Goal: Task Accomplishment & Management: Manage account settings

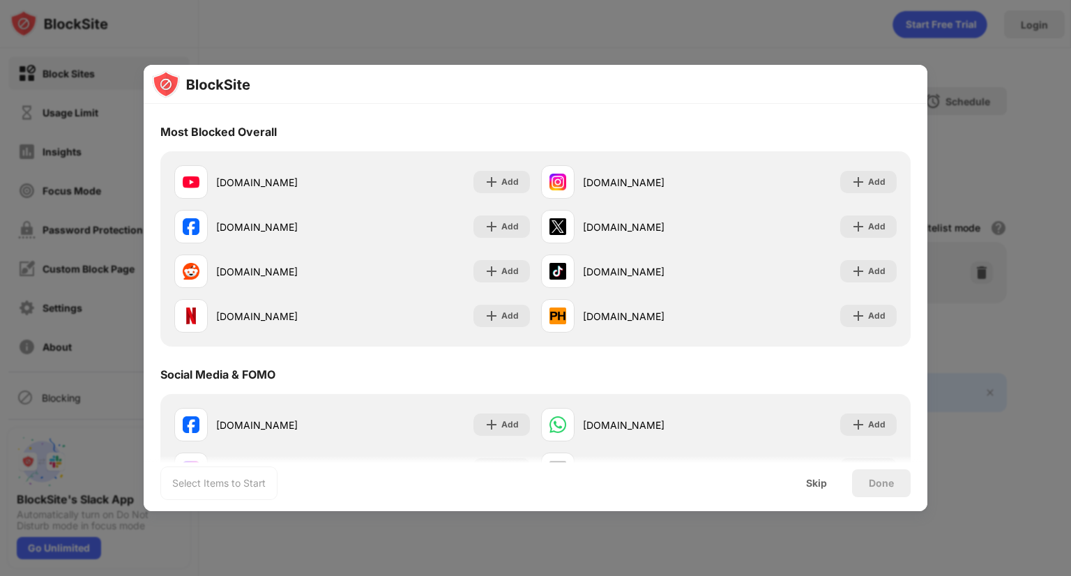
scroll to position [209, 0]
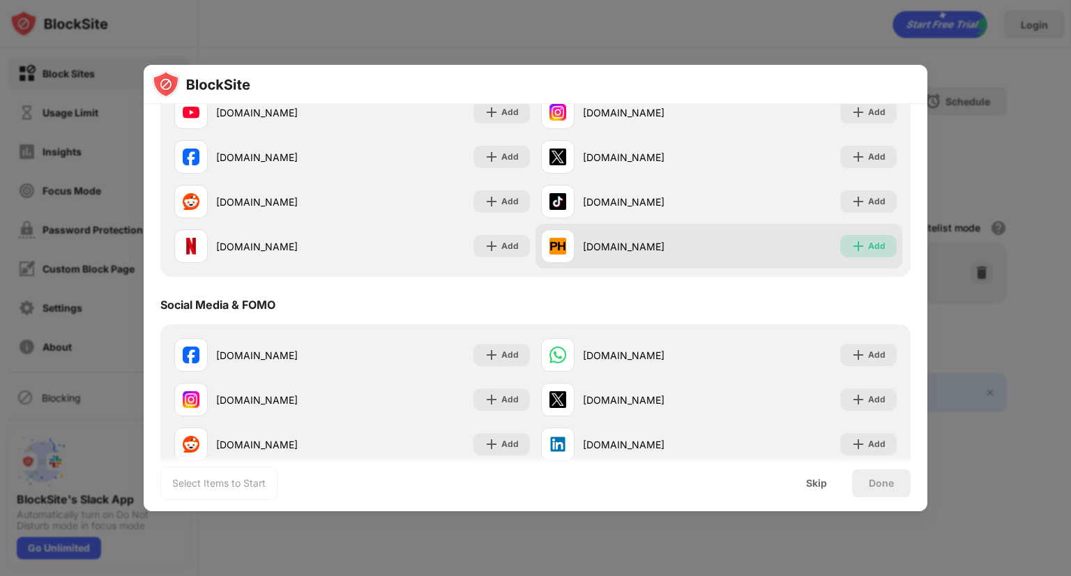
click at [876, 251] on div "Add" at bounding box center [868, 246] width 56 height 22
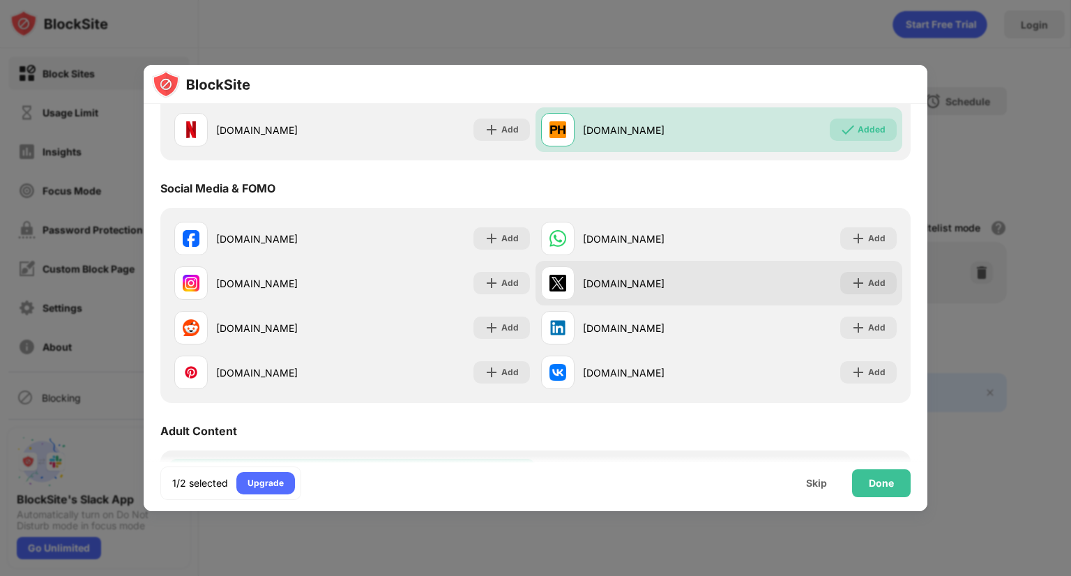
scroll to position [349, 0]
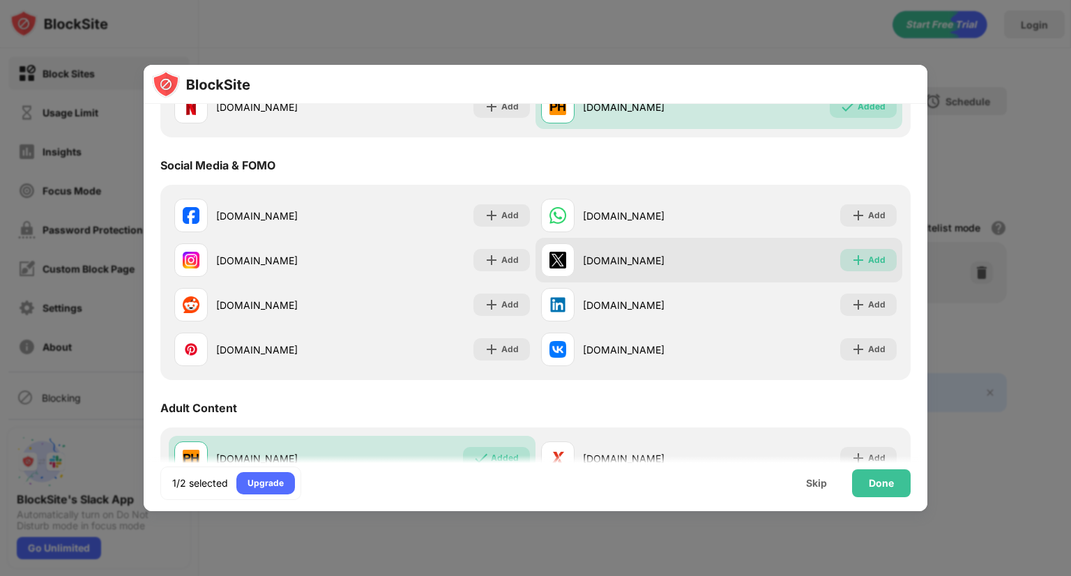
click at [868, 262] on div "Add" at bounding box center [876, 260] width 17 height 14
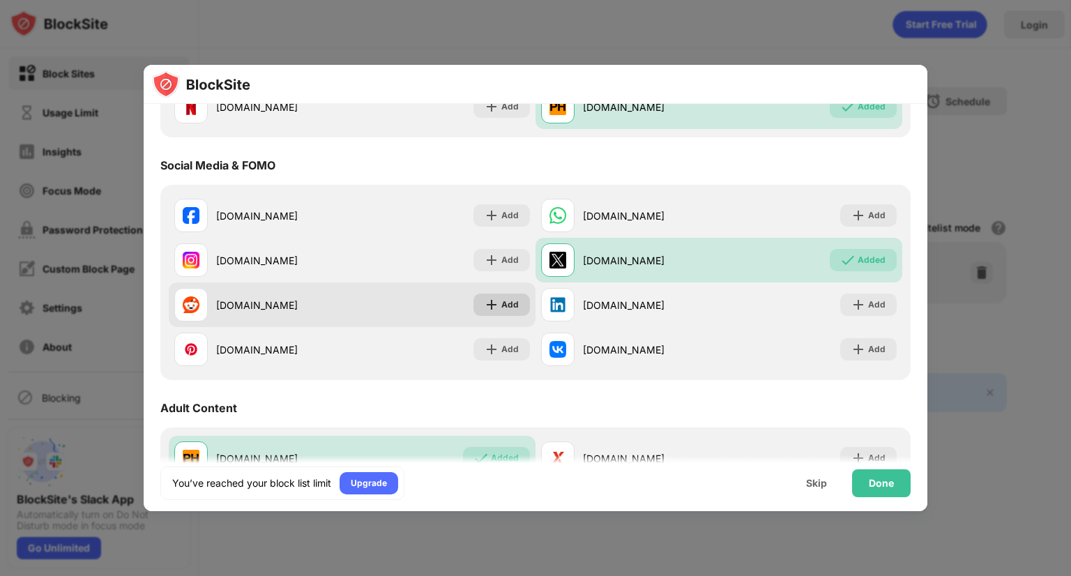
click at [485, 308] on img at bounding box center [492, 305] width 14 height 14
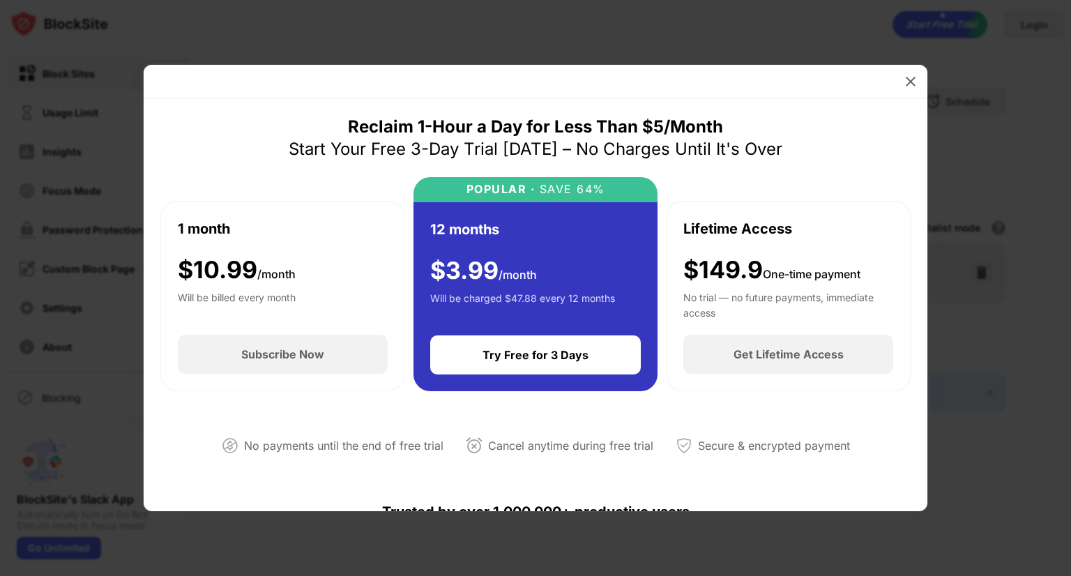
scroll to position [209, 0]
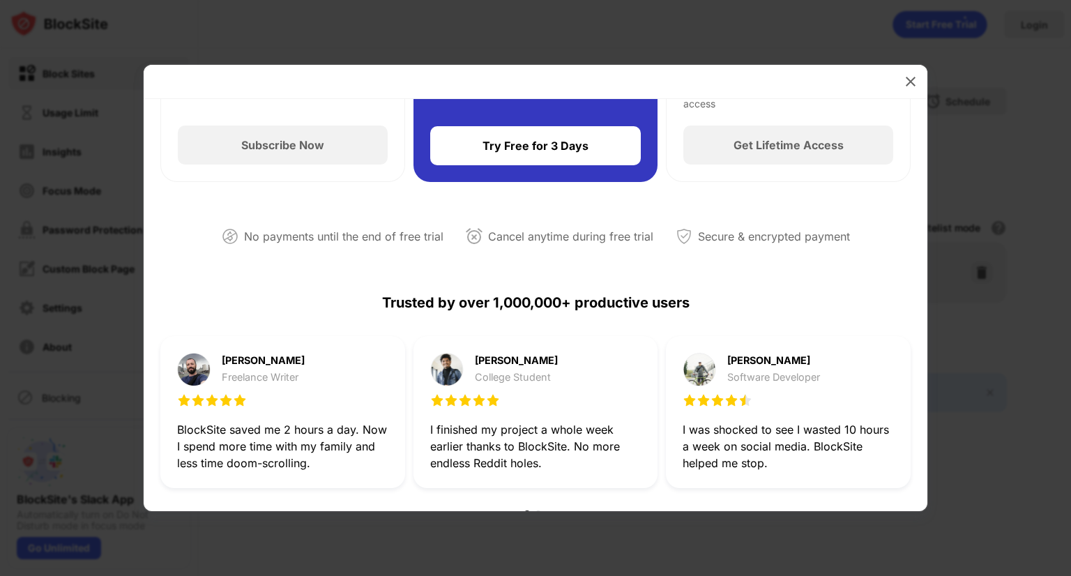
click at [923, 77] on div at bounding box center [536, 82] width 784 height 34
click at [915, 82] on img at bounding box center [911, 82] width 14 height 14
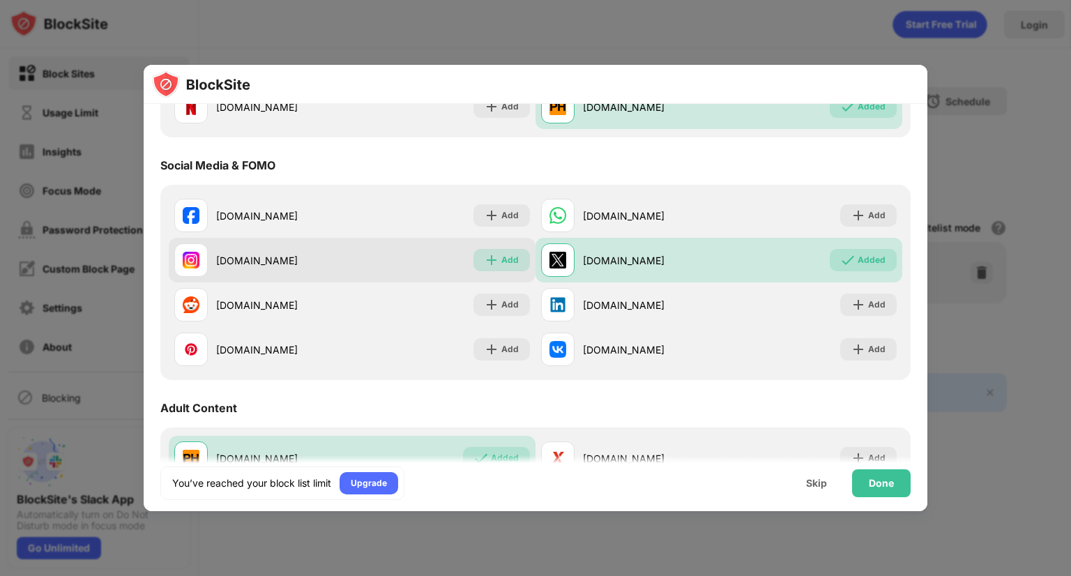
click at [494, 266] on img at bounding box center [492, 260] width 14 height 14
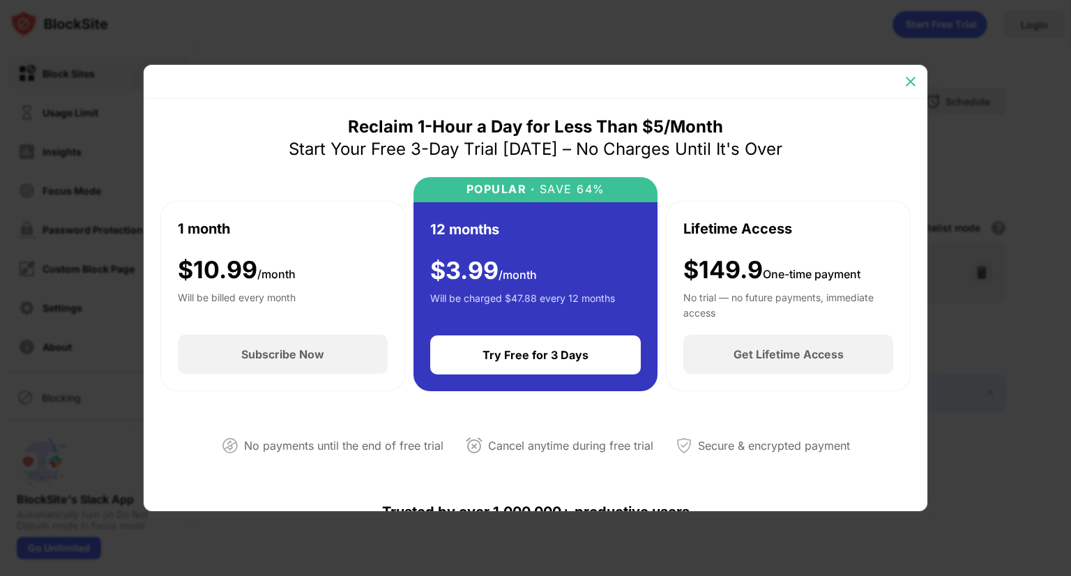
click at [906, 88] on img at bounding box center [911, 82] width 14 height 14
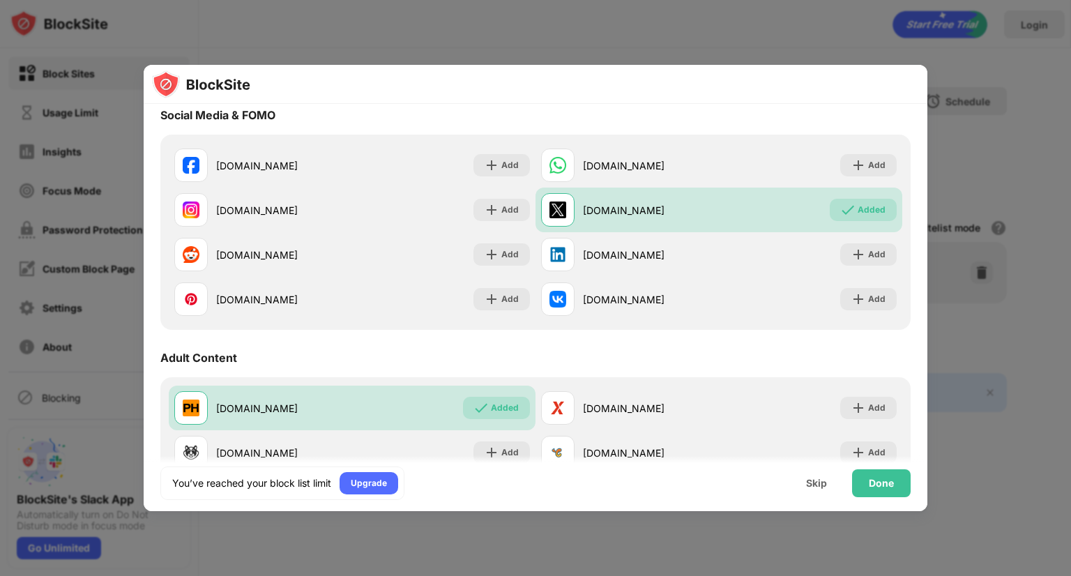
scroll to position [418, 0]
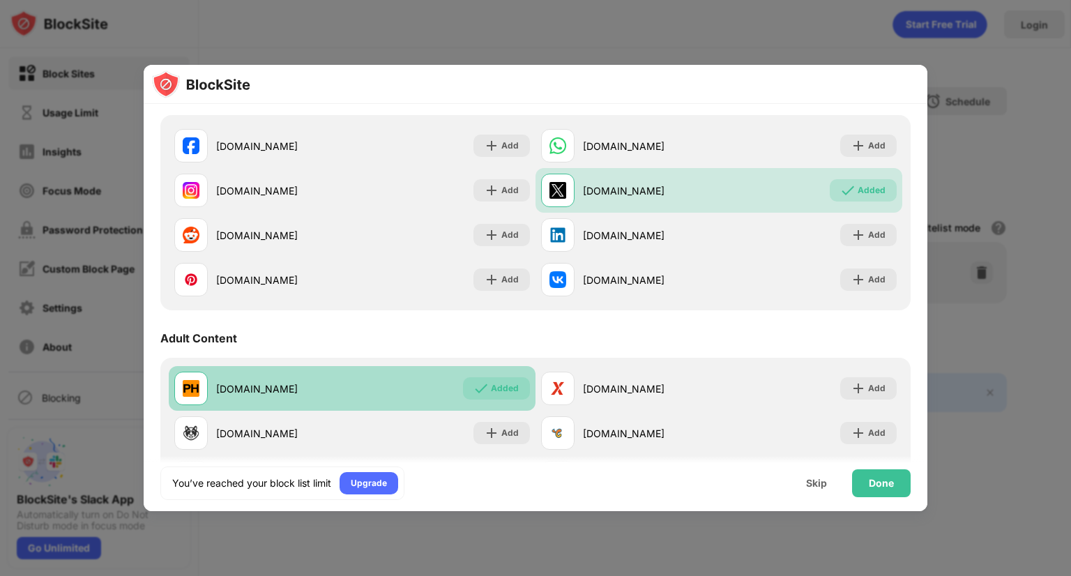
click at [498, 388] on div "Added" at bounding box center [505, 389] width 28 height 14
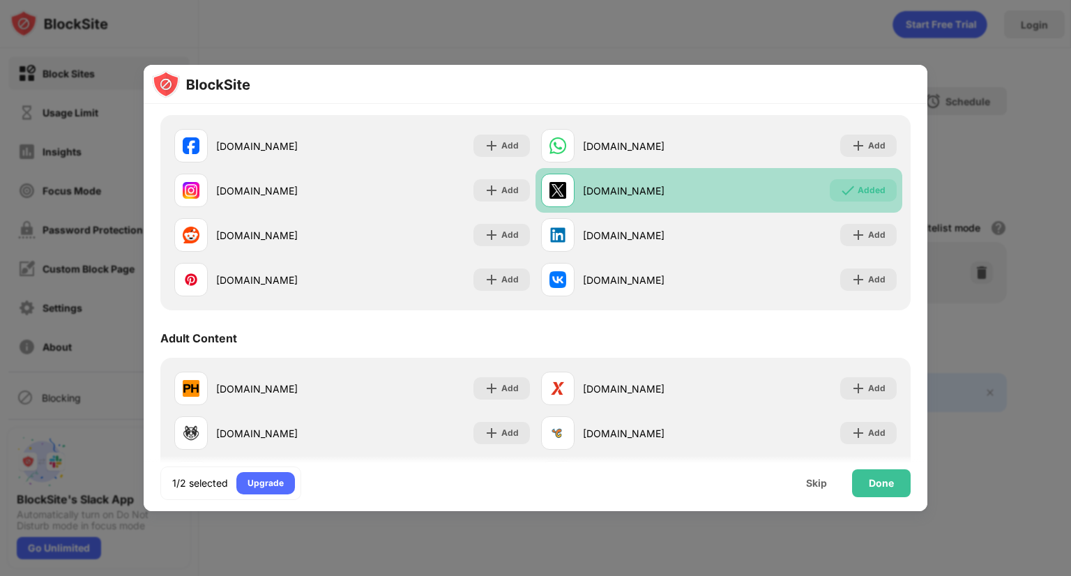
click at [860, 200] on div "Added" at bounding box center [863, 190] width 67 height 22
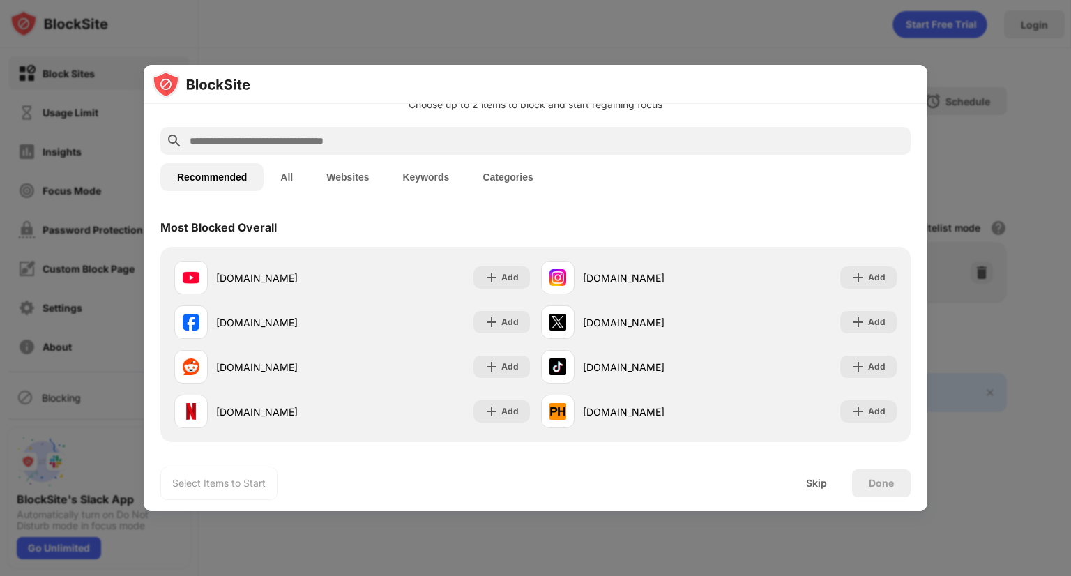
scroll to position [0, 0]
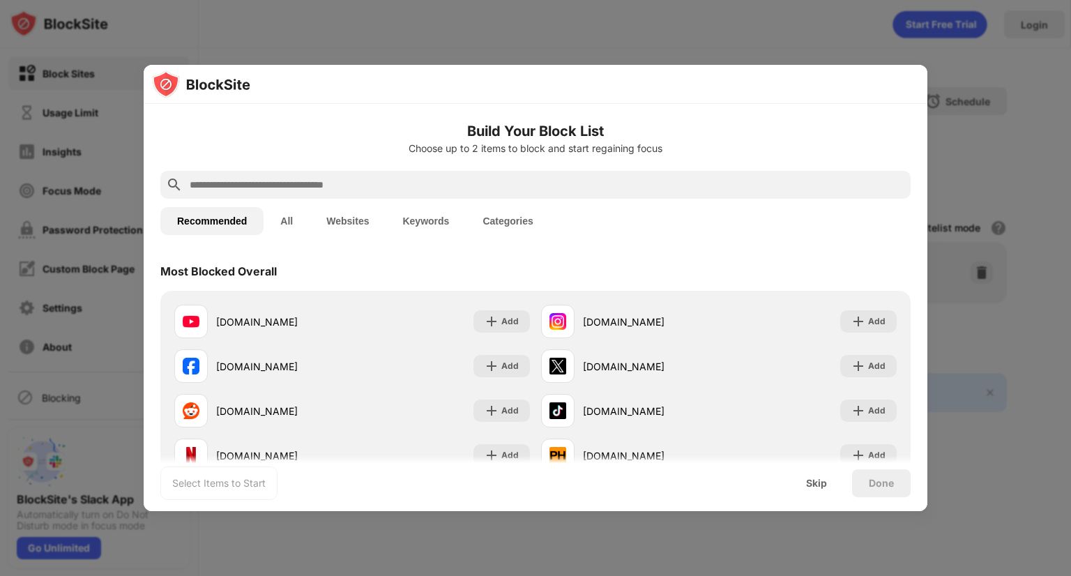
click at [455, 201] on div "Recommended All Websites Keywords Categories" at bounding box center [535, 221] width 750 height 45
click at [457, 182] on input "text" at bounding box center [546, 184] width 717 height 17
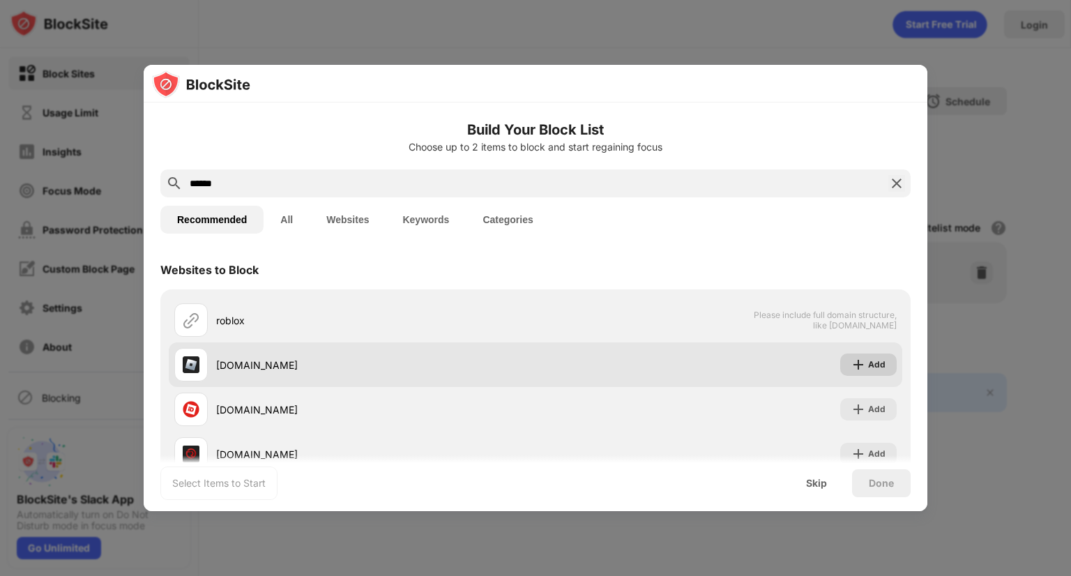
type input "******"
click at [852, 359] on img at bounding box center [859, 365] width 14 height 14
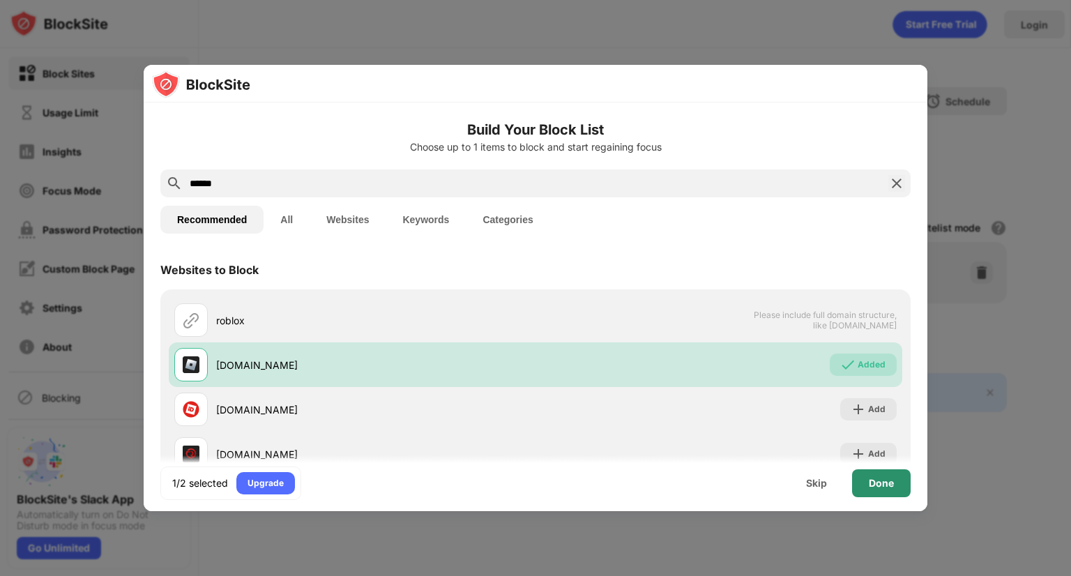
click at [880, 491] on div "Done" at bounding box center [881, 483] width 59 height 28
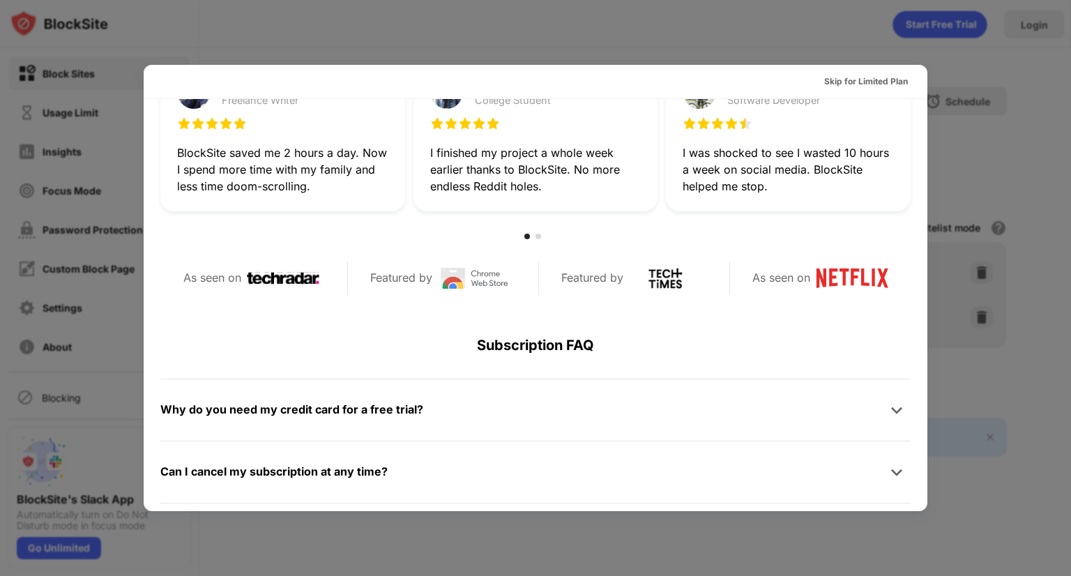
scroll to position [488, 0]
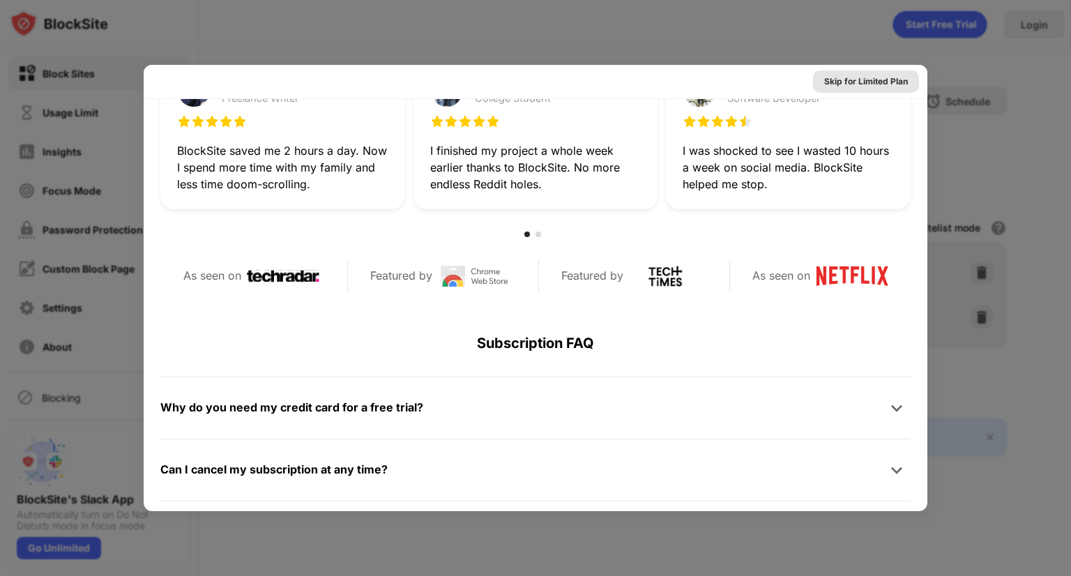
click at [857, 84] on div "Skip for Limited Plan" at bounding box center [866, 82] width 84 height 14
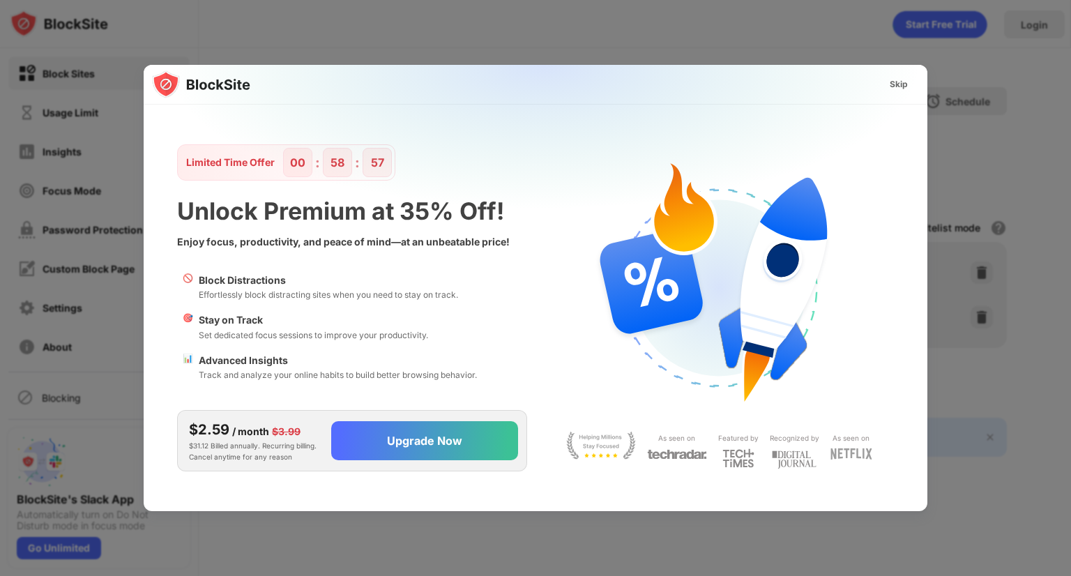
scroll to position [0, 0]
click at [898, 79] on div "Skip" at bounding box center [899, 84] width 18 height 14
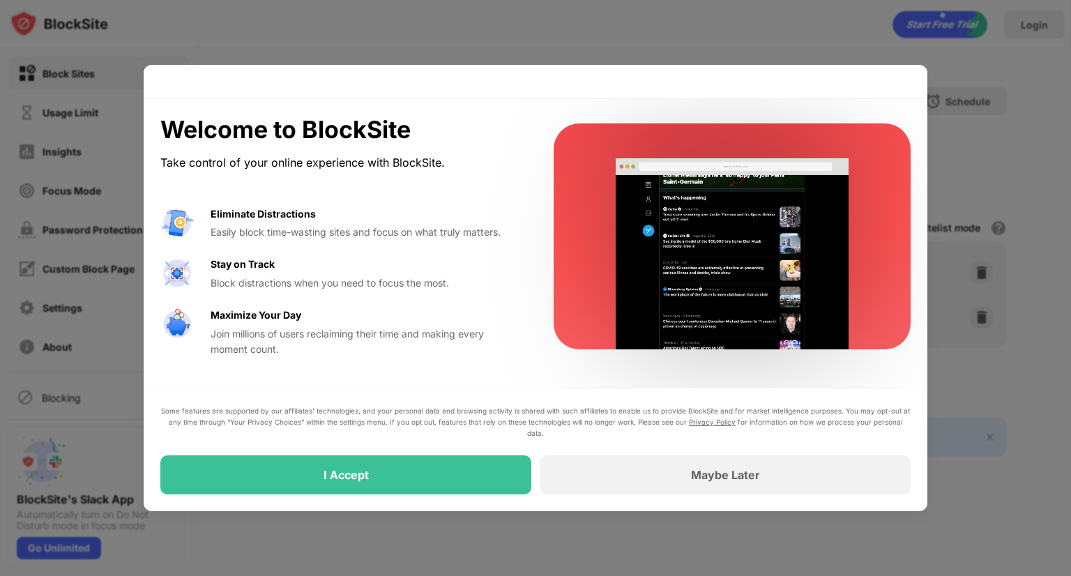
drag, startPoint x: 463, startPoint y: 234, endPoint x: 461, endPoint y: 226, distance: 8.0
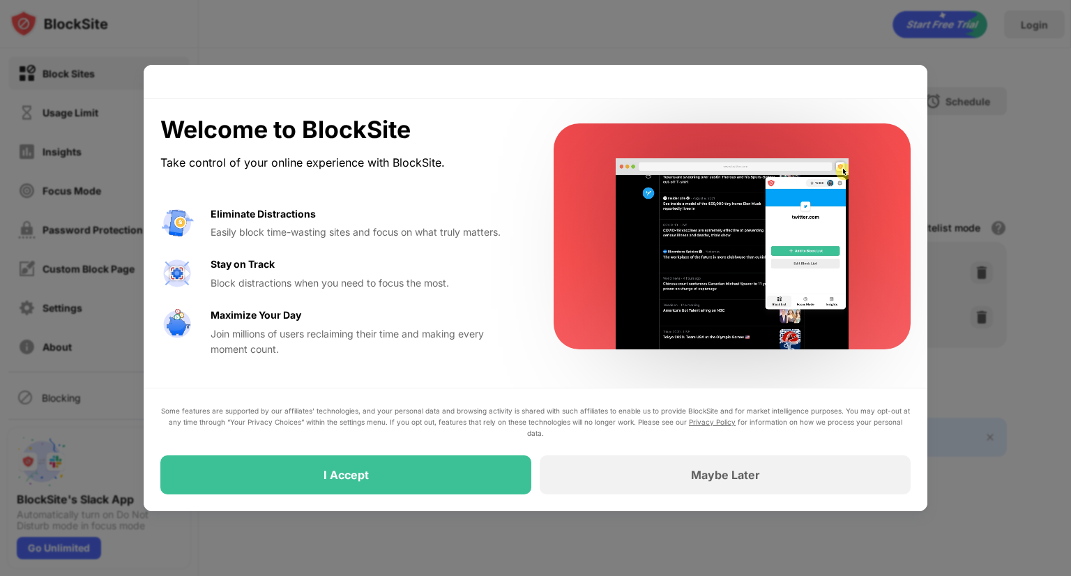
click at [460, 222] on div "Eliminate Distractions Easily block time-wasting sites and focus on what truly …" at bounding box center [366, 223] width 310 height 34
drag, startPoint x: 475, startPoint y: 236, endPoint x: 460, endPoint y: 236, distance: 15.3
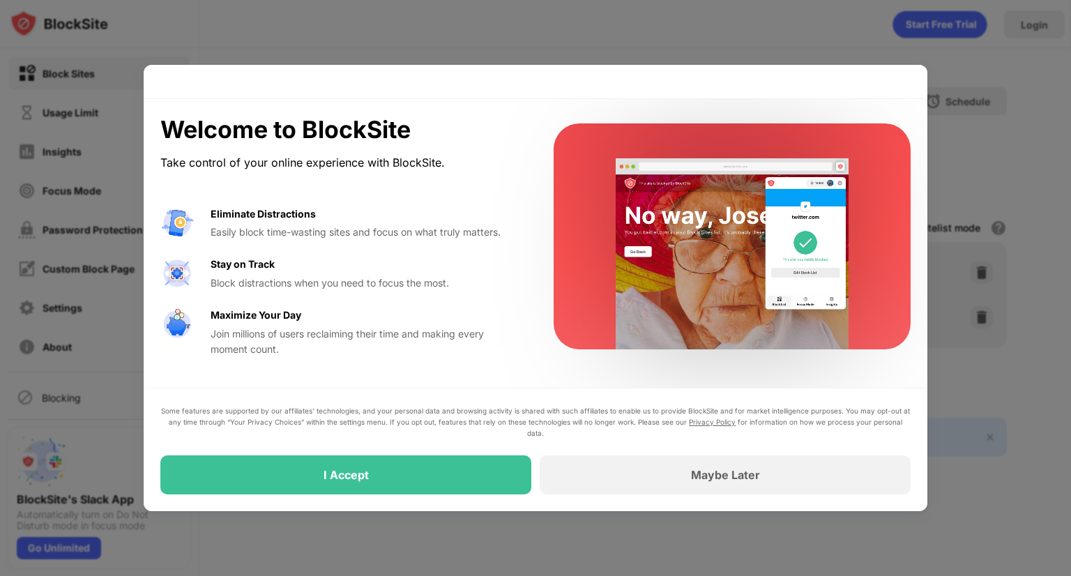
click at [460, 236] on div "Easily block time-wasting sites and focus on what truly matters." at bounding box center [366, 232] width 310 height 15
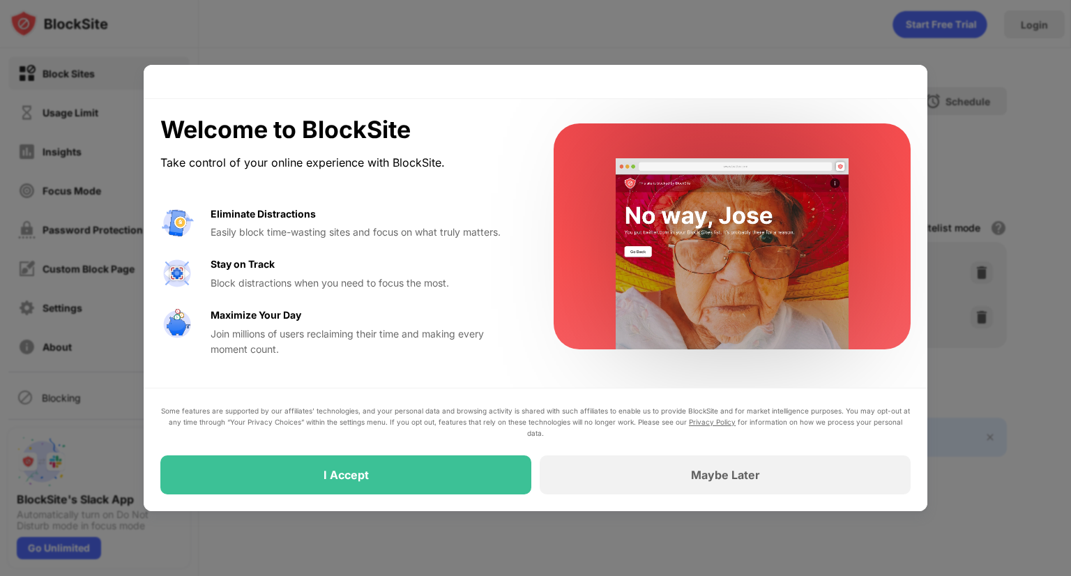
drag, startPoint x: 449, startPoint y: 284, endPoint x: 435, endPoint y: 279, distance: 14.8
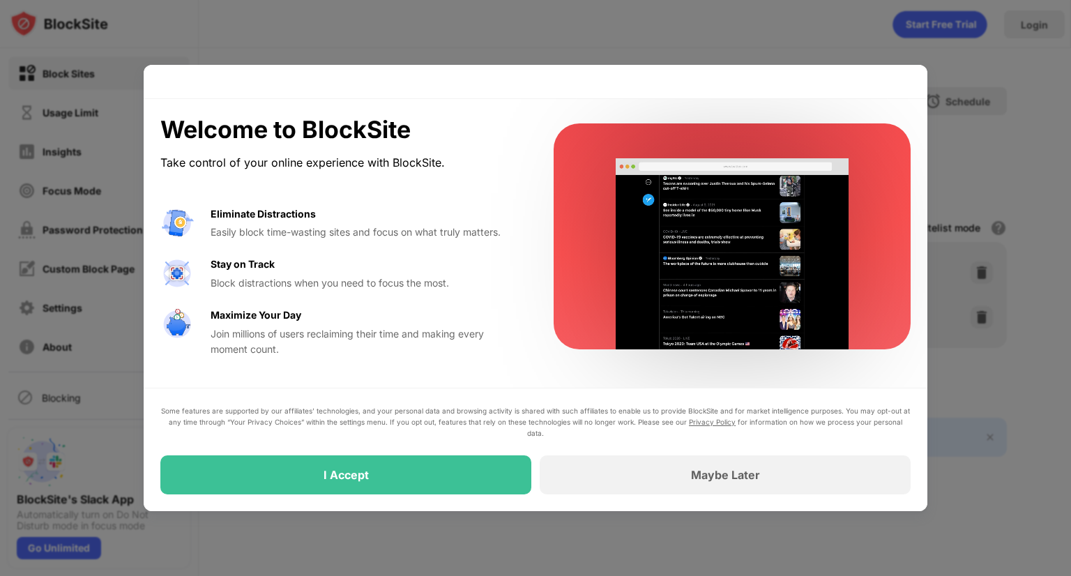
click at [435, 279] on div "Block distractions when you need to focus the most." at bounding box center [366, 283] width 310 height 15
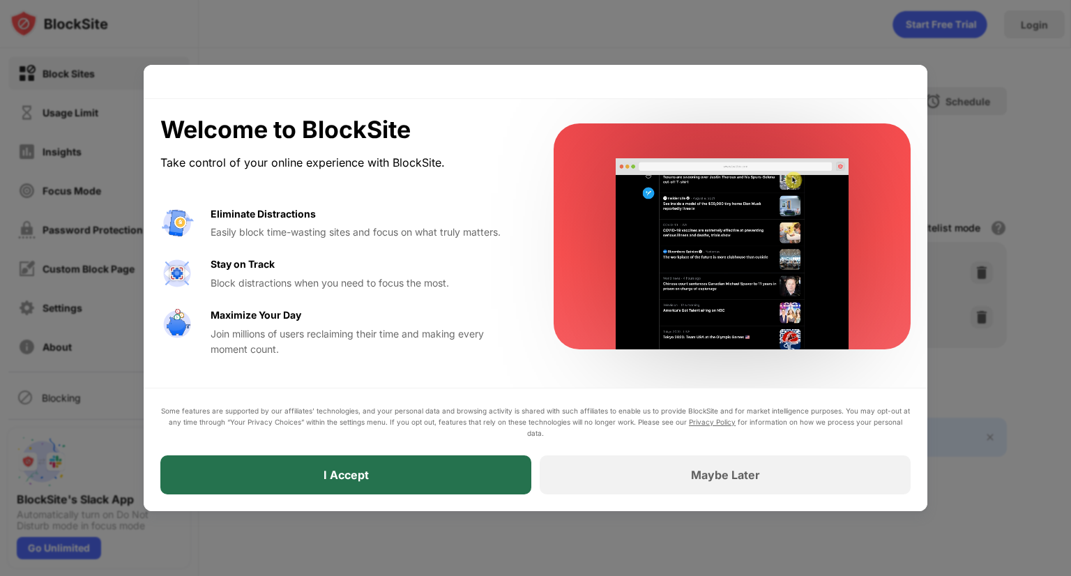
click at [385, 490] on div "I Accept" at bounding box center [345, 474] width 371 height 39
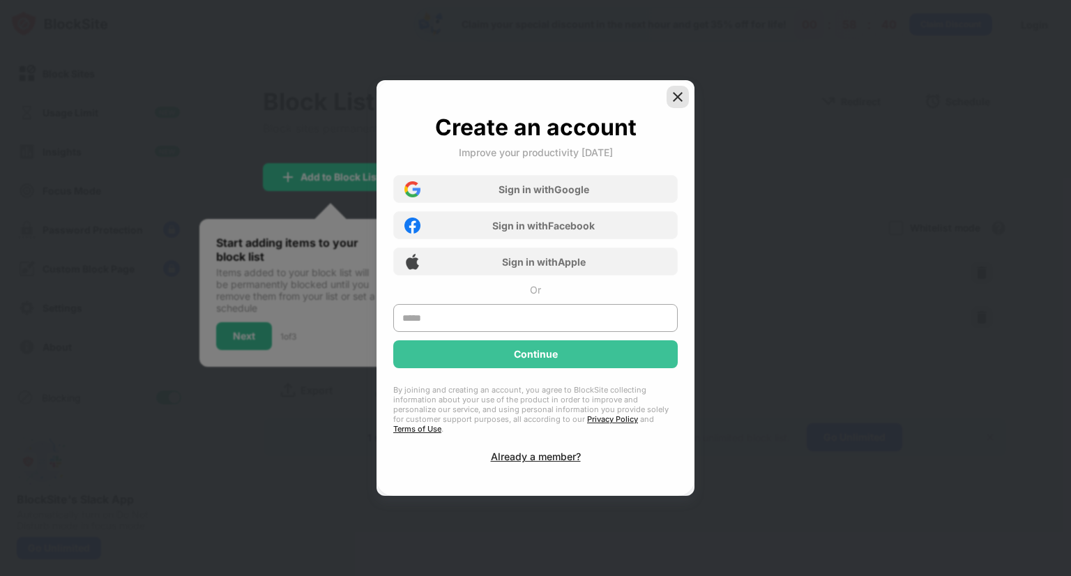
click at [686, 108] on div at bounding box center [678, 97] width 22 height 22
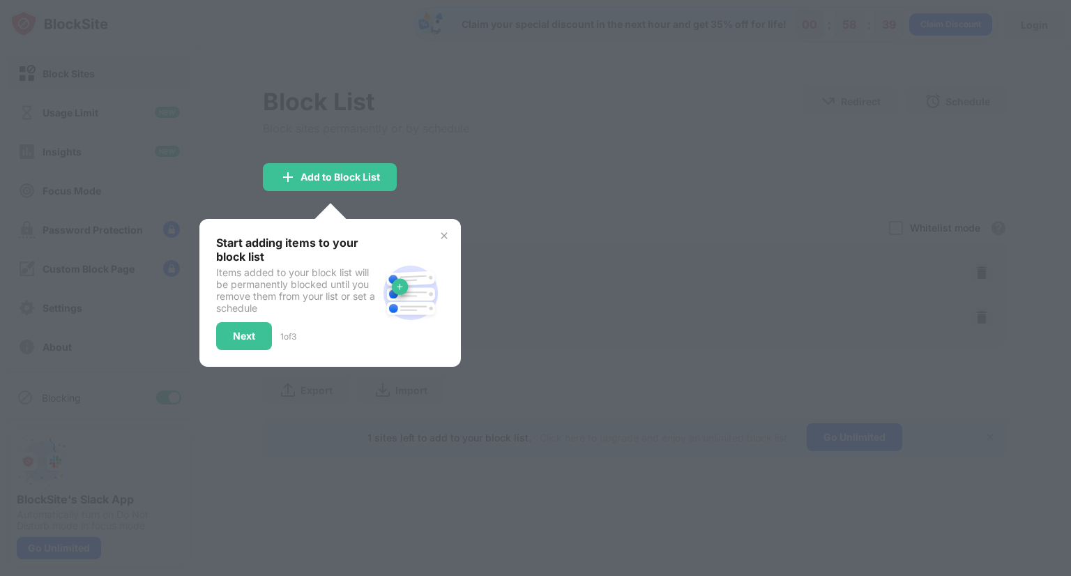
drag, startPoint x: 434, startPoint y: 237, endPoint x: 440, endPoint y: 232, distance: 8.4
click at [435, 236] on div "Start adding items to your block list Items added to your block list will be pe…" at bounding box center [330, 293] width 228 height 114
click at [441, 230] on img at bounding box center [444, 235] width 11 height 11
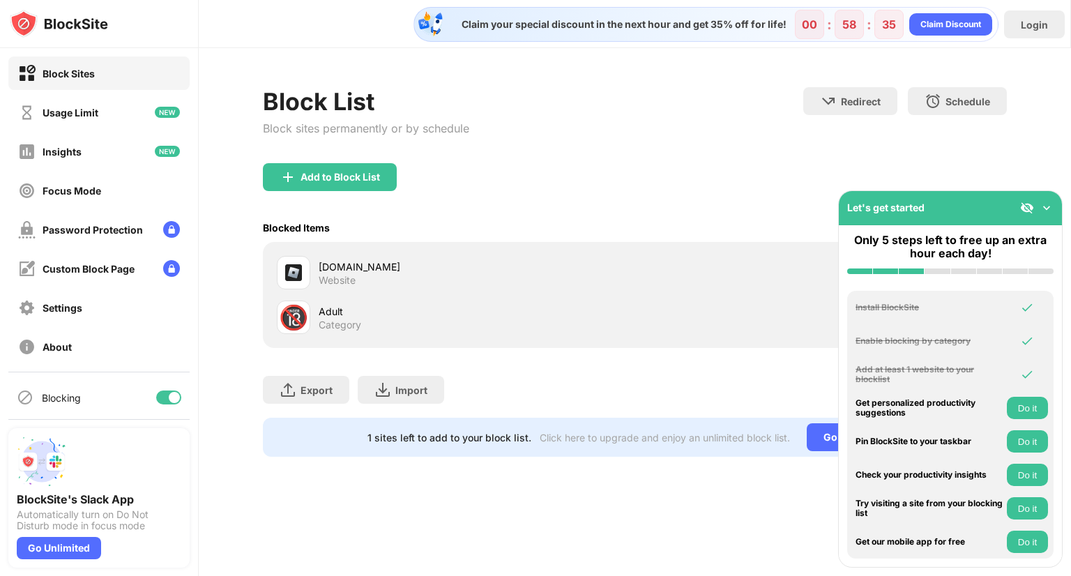
click at [1050, 206] on img at bounding box center [1047, 208] width 14 height 14
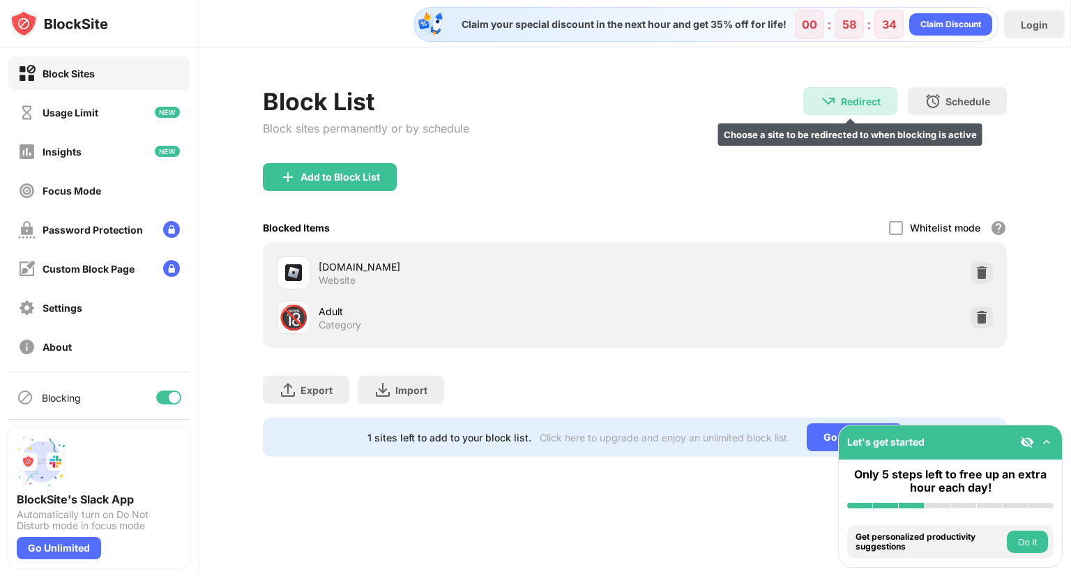
click at [840, 107] on div "Redirect Choose a site to be redirected to when blocking is active" at bounding box center [850, 101] width 94 height 28
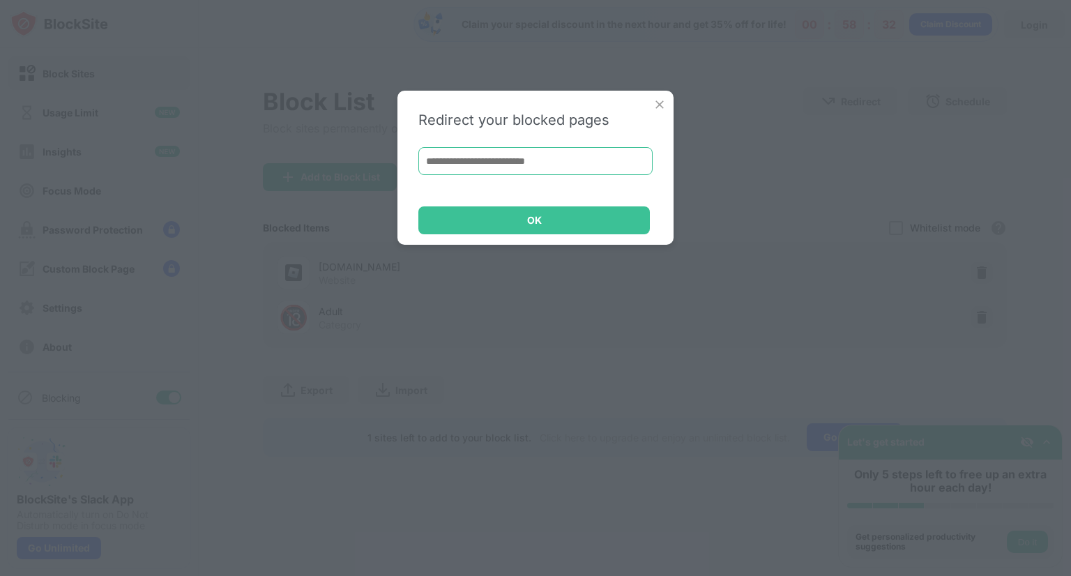
click at [466, 158] on input at bounding box center [535, 161] width 234 height 28
paste input "**********"
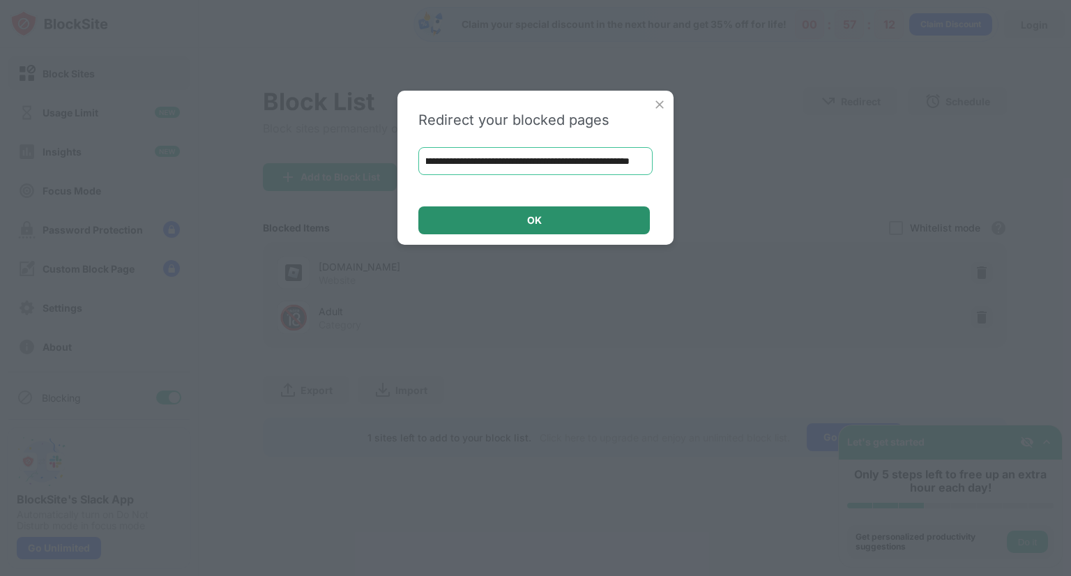
type input "**********"
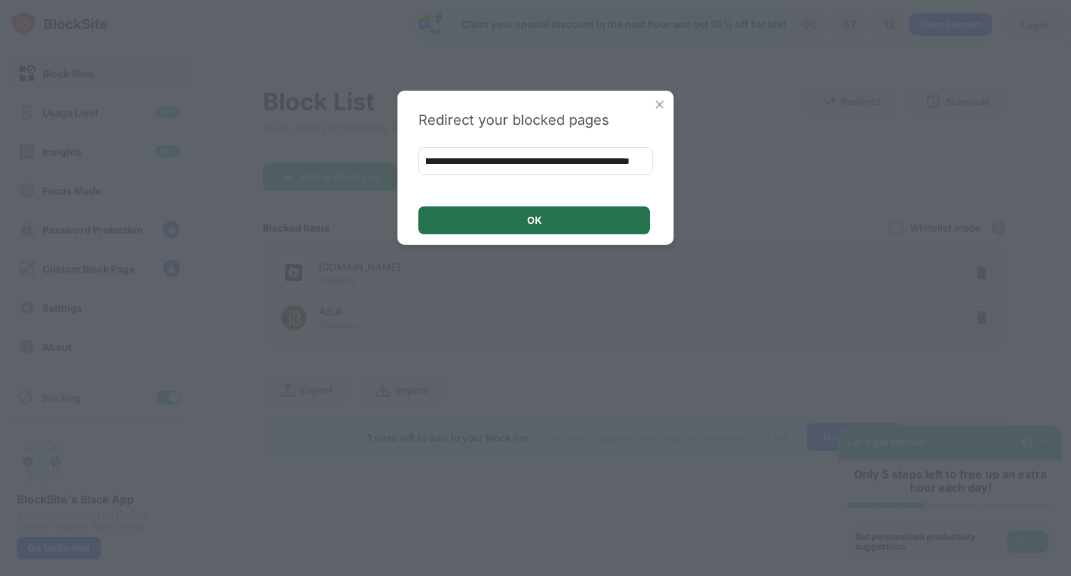
scroll to position [0, 0]
click at [525, 214] on div "OK" at bounding box center [534, 220] width 232 height 28
